Goal: Check status: Check status

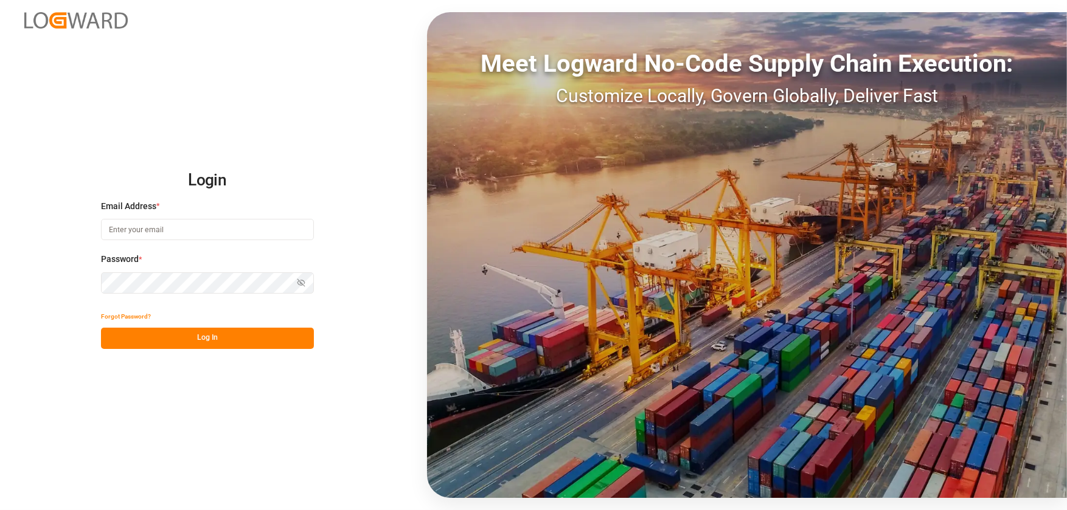
type input "[EMAIL_ADDRESS][DOMAIN_NAME]"
click at [243, 346] on button "Log In" at bounding box center [207, 338] width 213 height 21
type input "[EMAIL_ADDRESS][DOMAIN_NAME]"
drag, startPoint x: 192, startPoint y: 350, endPoint x: 196, endPoint y: 344, distance: 7.6
click at [192, 350] on div "Login Email Address * [EMAIL_ADDRESS][DOMAIN_NAME] Password * Show password For…" at bounding box center [533, 255] width 1067 height 510
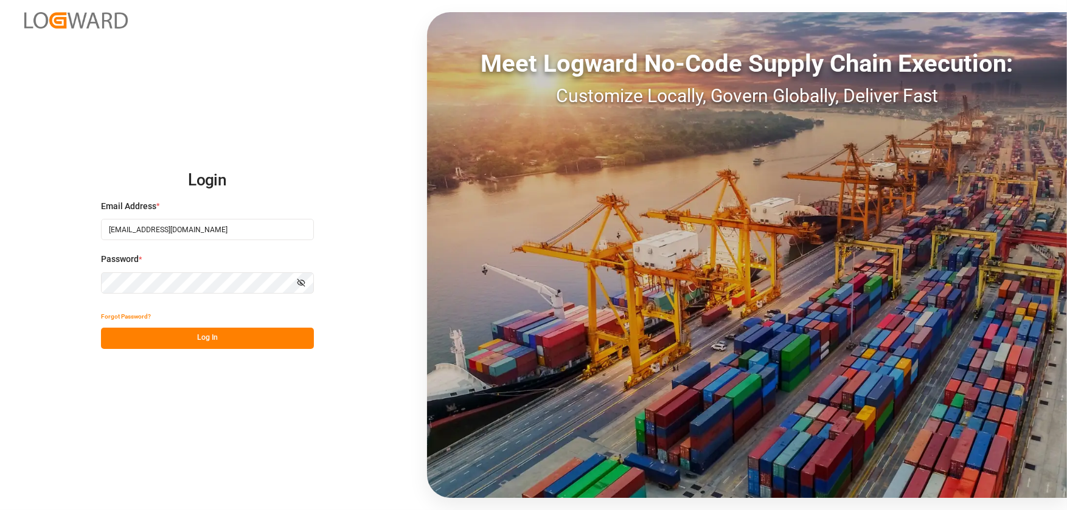
click at [197, 342] on button "Log In" at bounding box center [207, 338] width 213 height 21
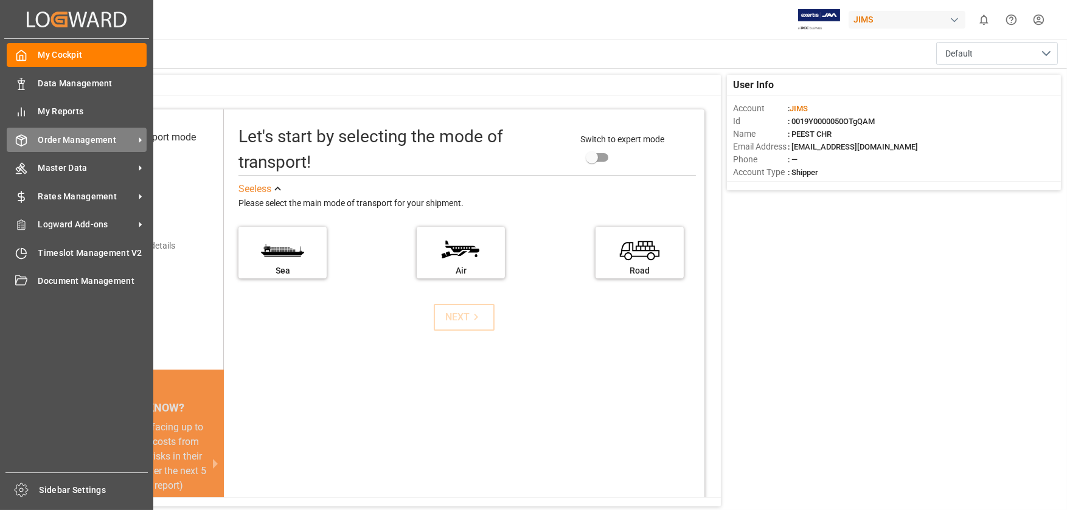
click at [145, 139] on icon at bounding box center [140, 140] width 13 height 13
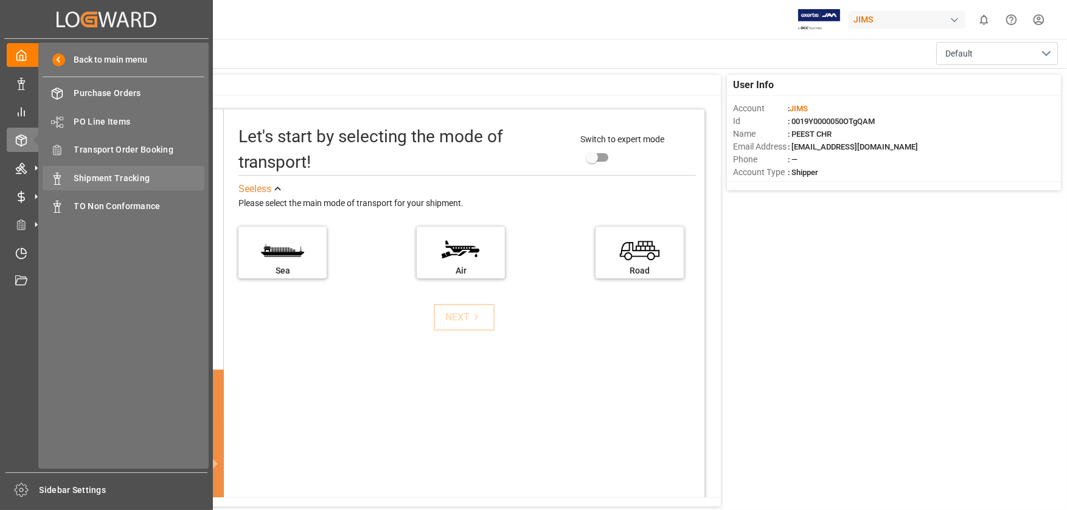
click at [141, 187] on div "Shipment Tracking Shipment Tracking" at bounding box center [124, 178] width 162 height 24
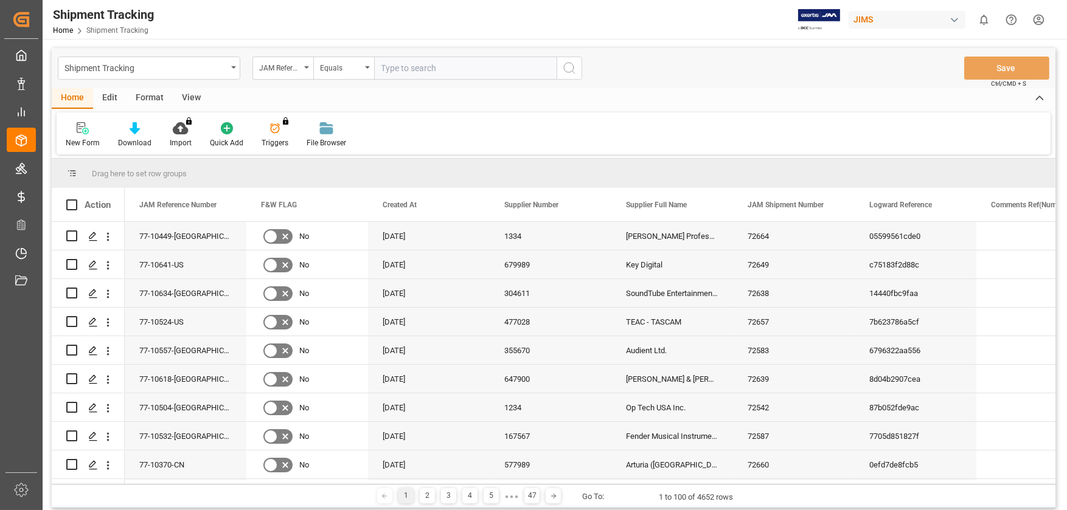
click at [409, 68] on input "text" at bounding box center [465, 68] width 182 height 23
type input "77-10601-[GEOGRAPHIC_DATA]"
click at [569, 63] on icon "search button" at bounding box center [569, 68] width 15 height 15
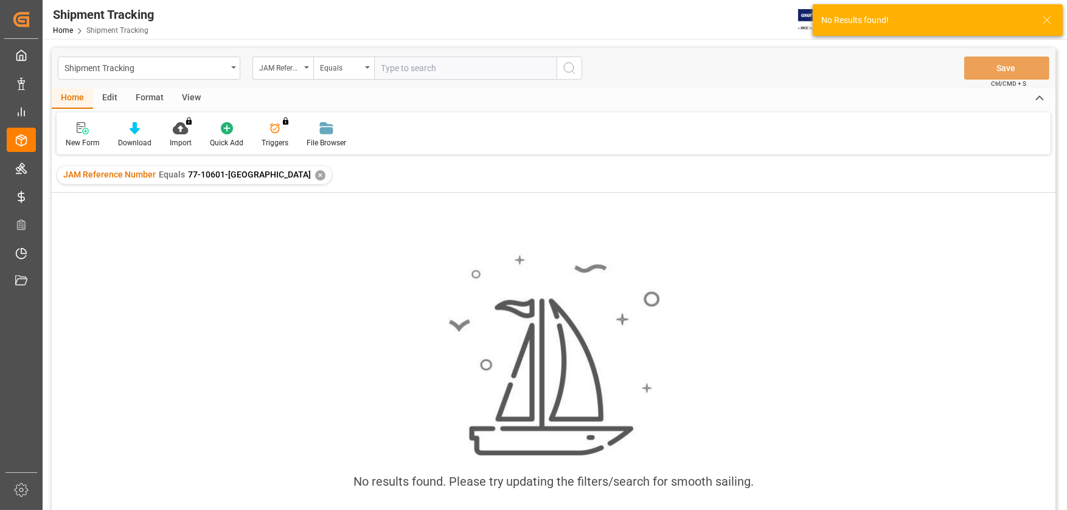
click at [411, 73] on input "text" at bounding box center [465, 68] width 182 height 23
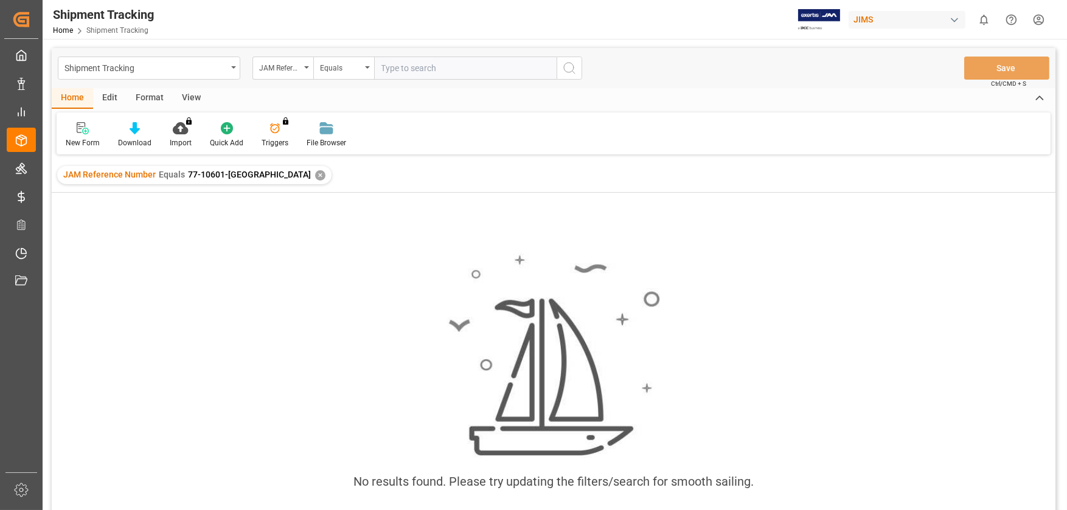
click at [391, 64] on input "text" at bounding box center [465, 68] width 182 height 23
type input "1"
type input "77-10629-US"
click at [561, 68] on button "search button" at bounding box center [570, 68] width 26 height 23
